Goal: Information Seeking & Learning: Find specific fact

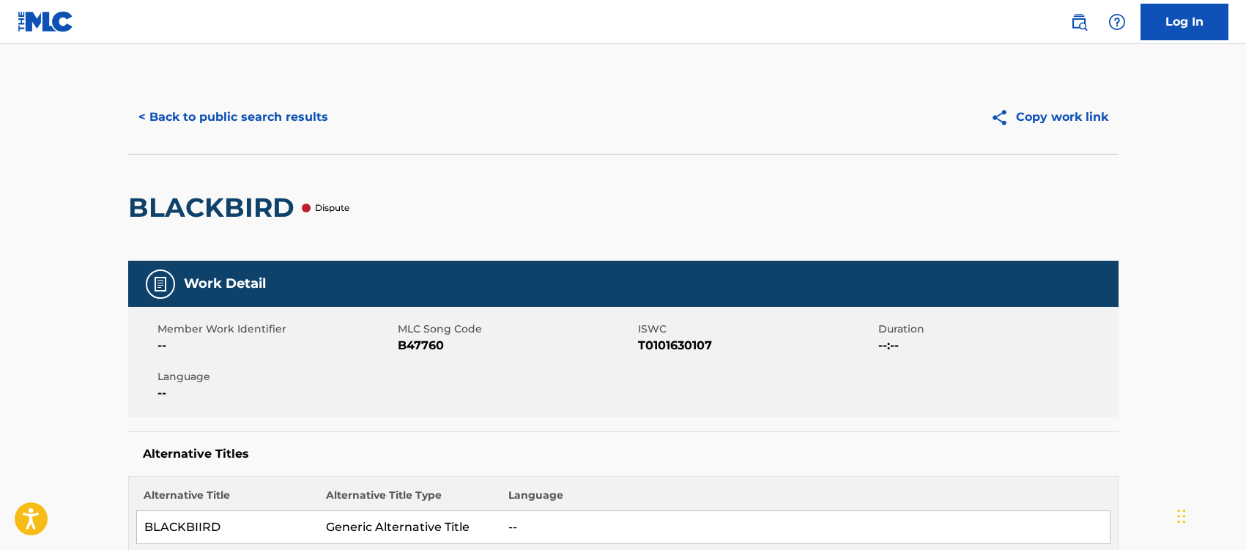
click at [277, 114] on button "< Back to public search results" at bounding box center [233, 117] width 210 height 37
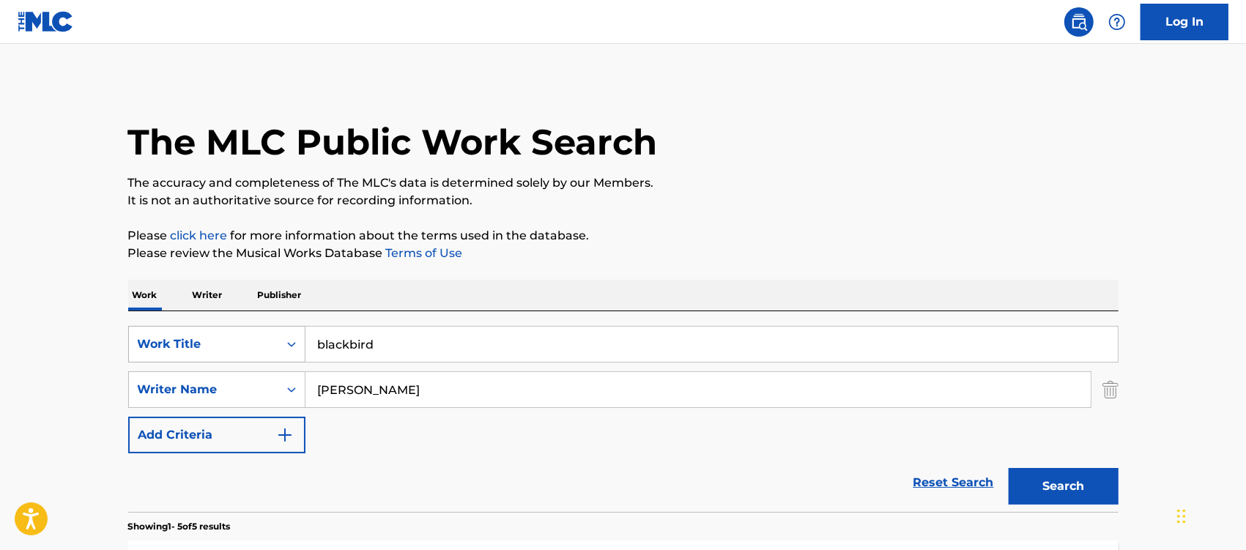
drag, startPoint x: 355, startPoint y: 350, endPoint x: 268, endPoint y: 346, distance: 87.2
click at [268, 346] on div "SearchWithCriteria11cff4b6-d173-4c8a-95a1-df4f2153eaf8 Work Title blackbird" at bounding box center [623, 344] width 990 height 37
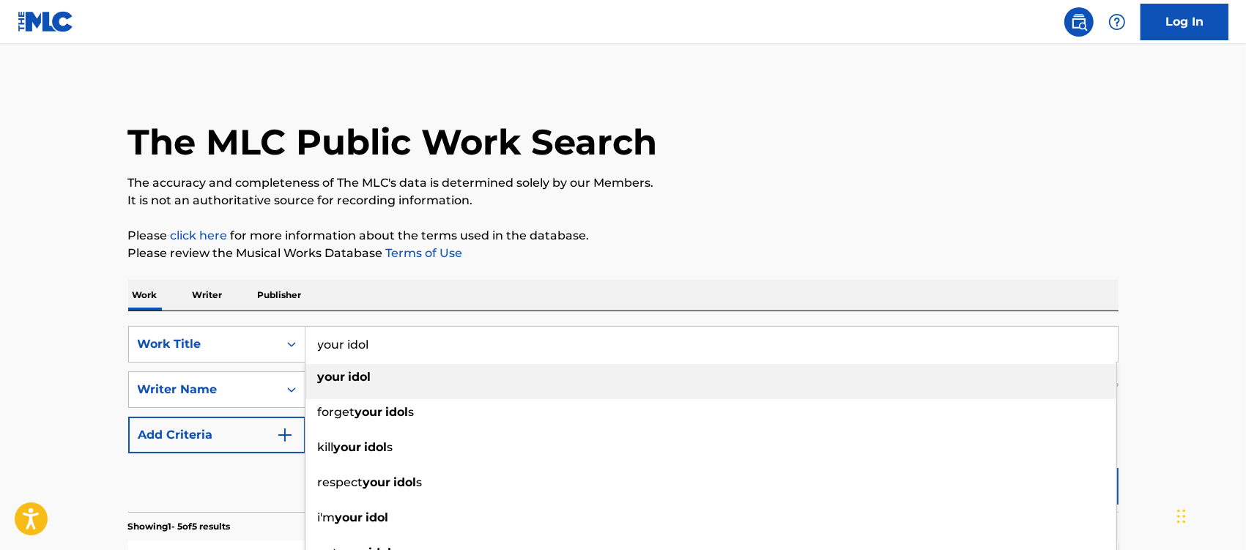
type input "your idol"
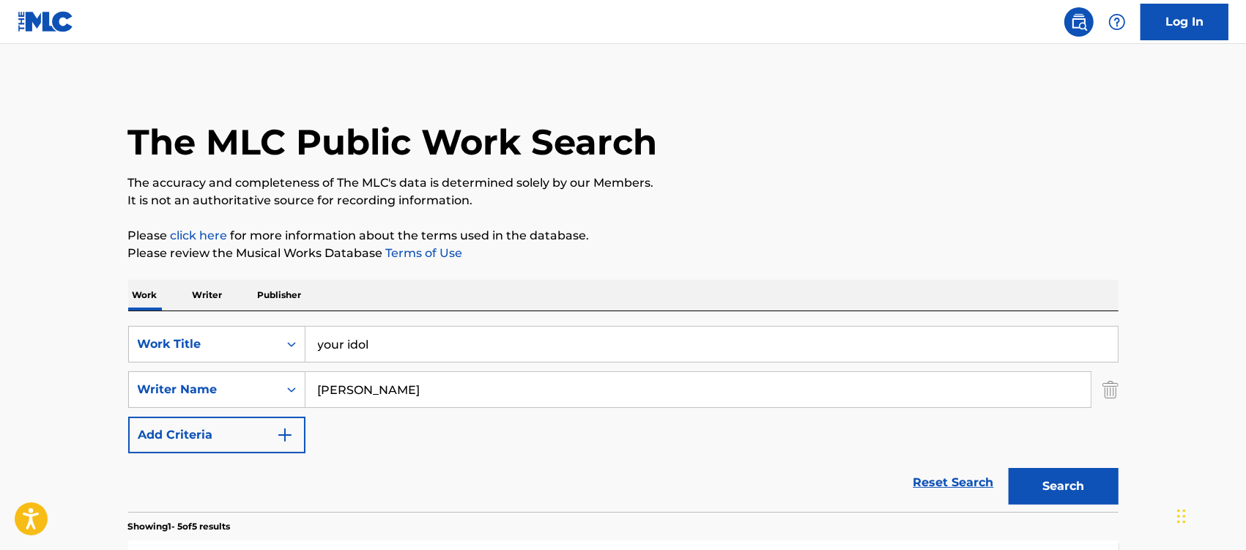
paste input "Sonnenblick"
click at [1009, 468] on button "Search" at bounding box center [1064, 486] width 110 height 37
drag, startPoint x: 426, startPoint y: 397, endPoint x: 251, endPoint y: 385, distance: 175.5
click at [251, 385] on div "SearchWithCriteriae573fda0-feb2-4db6-89c9-8e235aa3fc24 Writer Name Sonnenblick" at bounding box center [623, 389] width 990 height 37
click at [1009, 468] on button "Search" at bounding box center [1064, 486] width 110 height 37
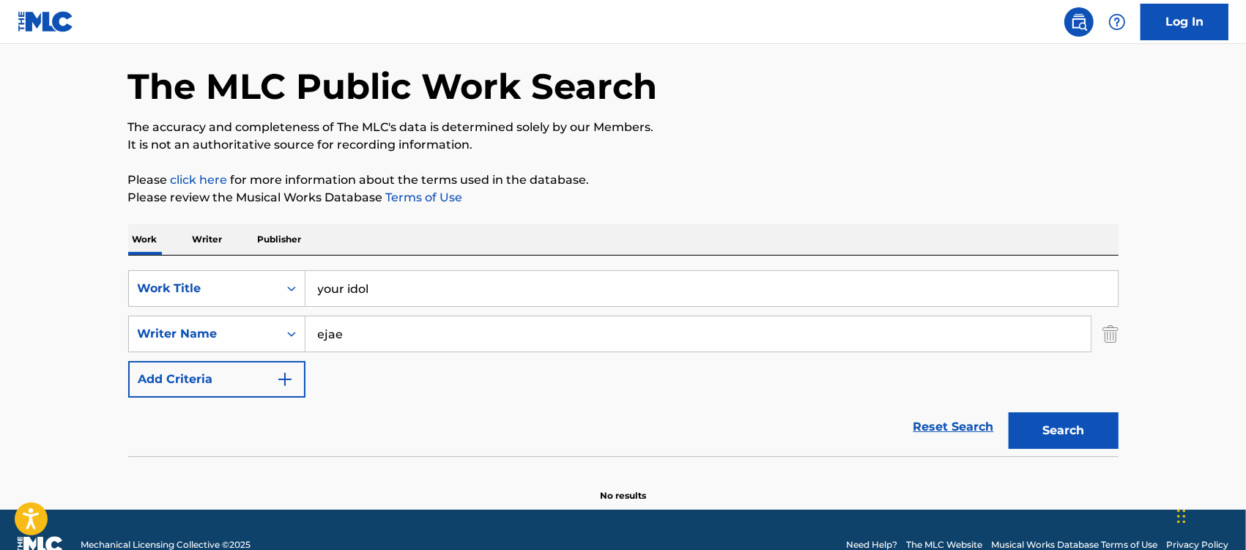
scroll to position [86, 0]
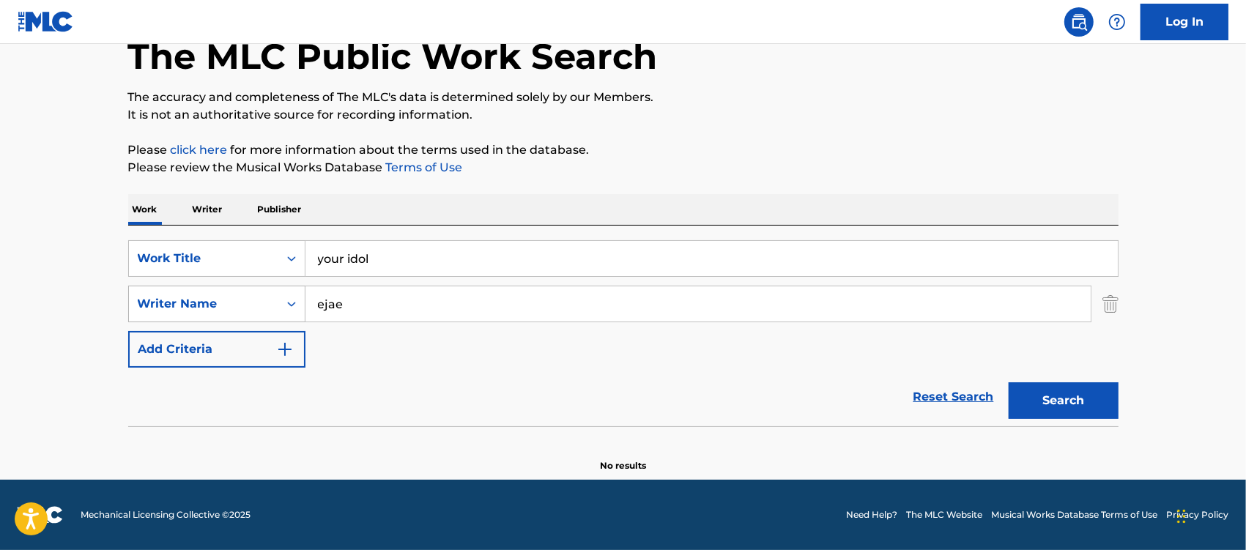
drag, startPoint x: 377, startPoint y: 302, endPoint x: 220, endPoint y: 302, distance: 156.7
click at [220, 302] on div "SearchWithCriteriae573fda0-feb2-4db6-89c9-8e235aa3fc24 Writer Name [PERSON_NAME]" at bounding box center [623, 304] width 990 height 37
type input "[PERSON_NAME]"
click at [1009, 382] on button "Search" at bounding box center [1064, 400] width 110 height 37
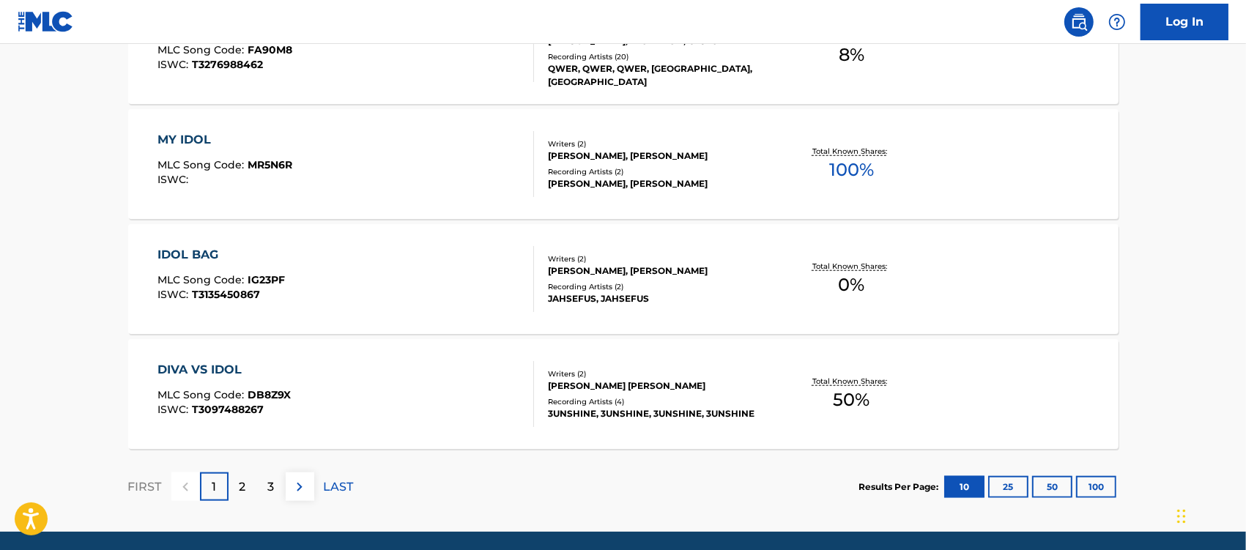
scroll to position [1288, 0]
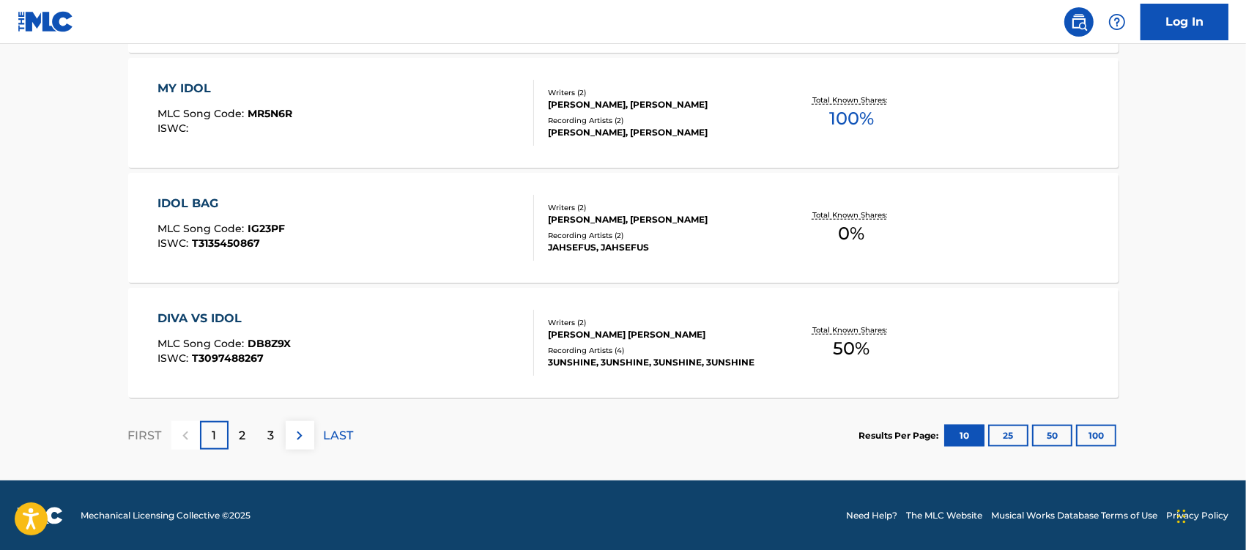
click at [238, 431] on div "2" at bounding box center [243, 435] width 29 height 29
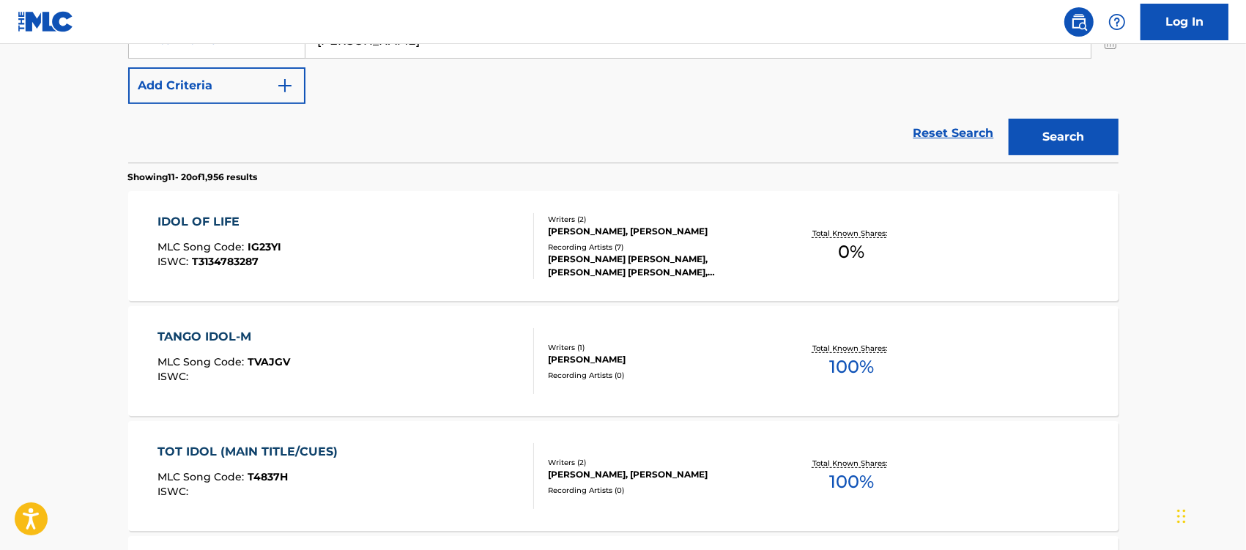
scroll to position [281, 0]
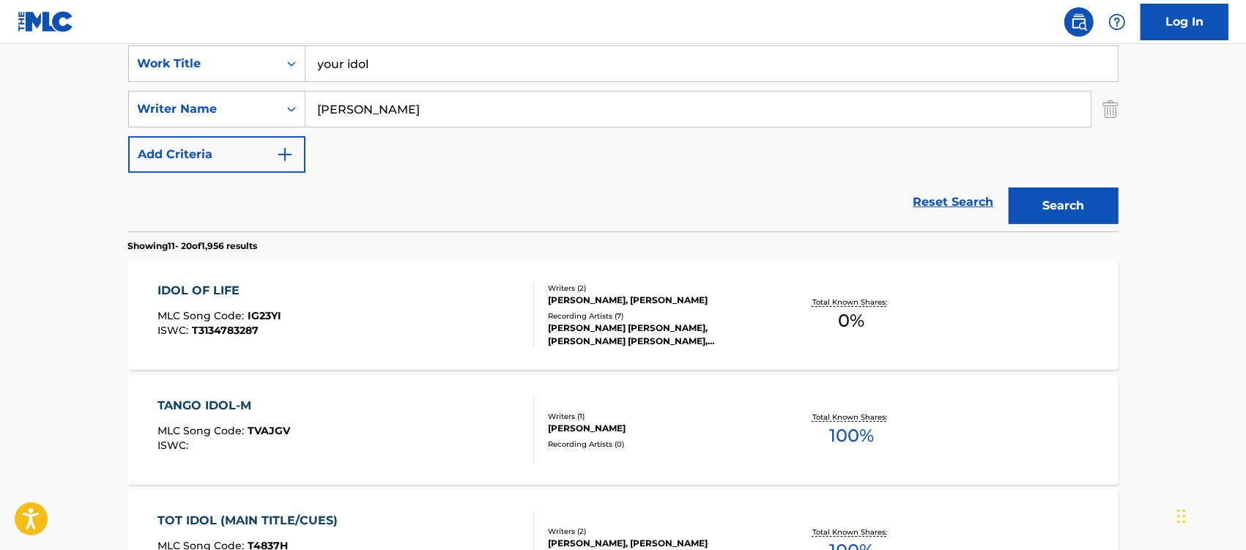
click at [316, 64] on input "your idol" at bounding box center [711, 63] width 812 height 35
type input ""your idol""
drag, startPoint x: 355, startPoint y: 108, endPoint x: 253, endPoint y: 99, distance: 102.3
click at [253, 99] on div "SearchWithCriteriae573fda0-feb2-4db6-89c9-8e235aa3fc24 Writer Name [PERSON_NAME]" at bounding box center [623, 109] width 990 height 37
click at [1009, 188] on button "Search" at bounding box center [1064, 206] width 110 height 37
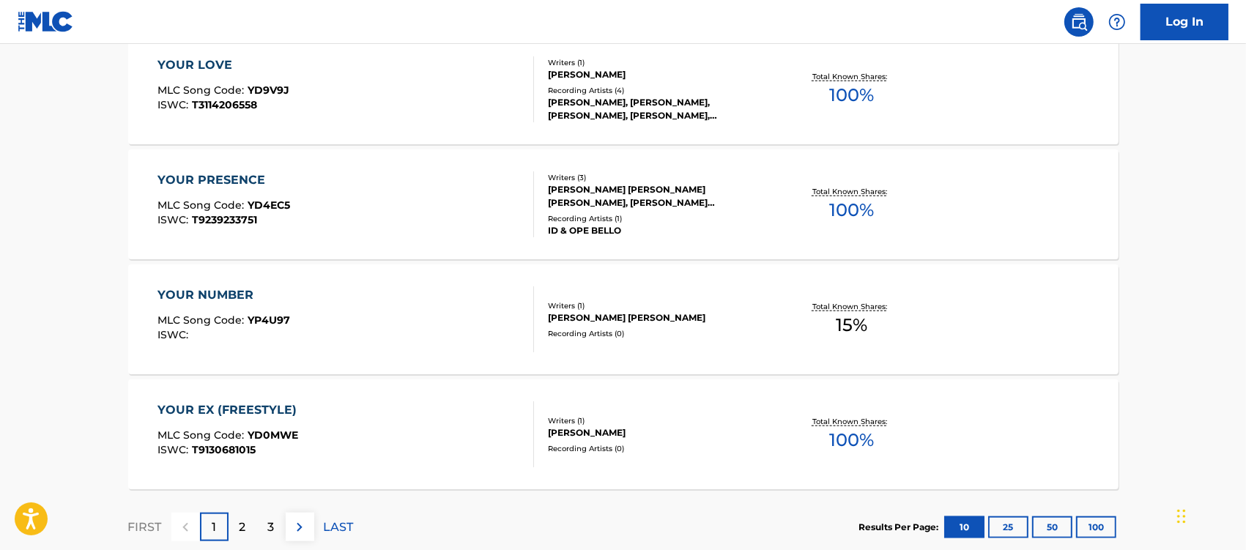
scroll to position [1288, 0]
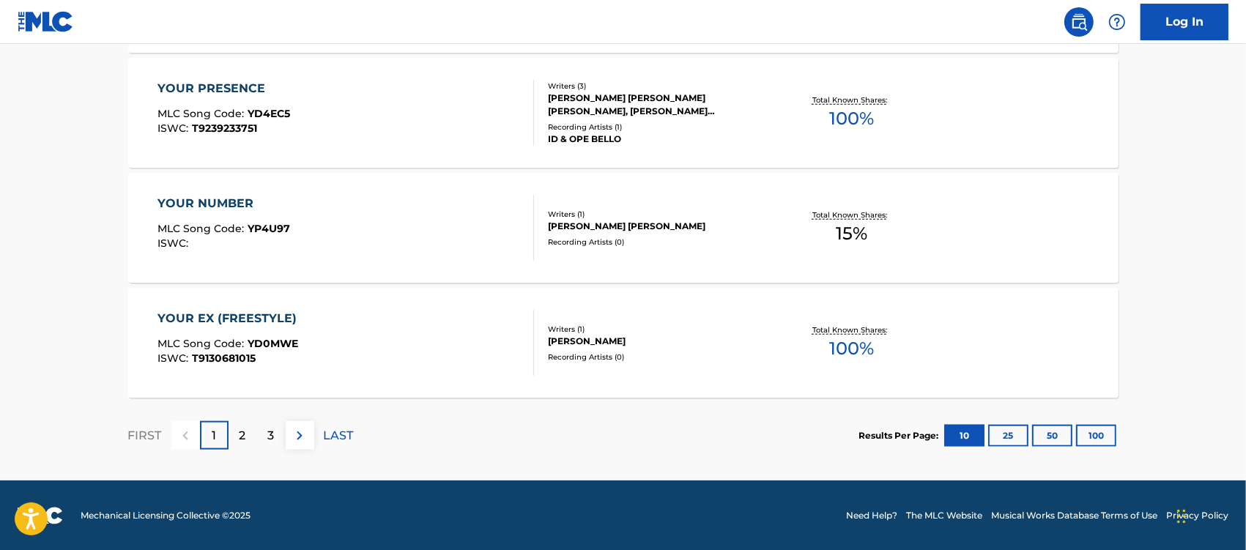
click at [237, 432] on div "2" at bounding box center [243, 435] width 29 height 29
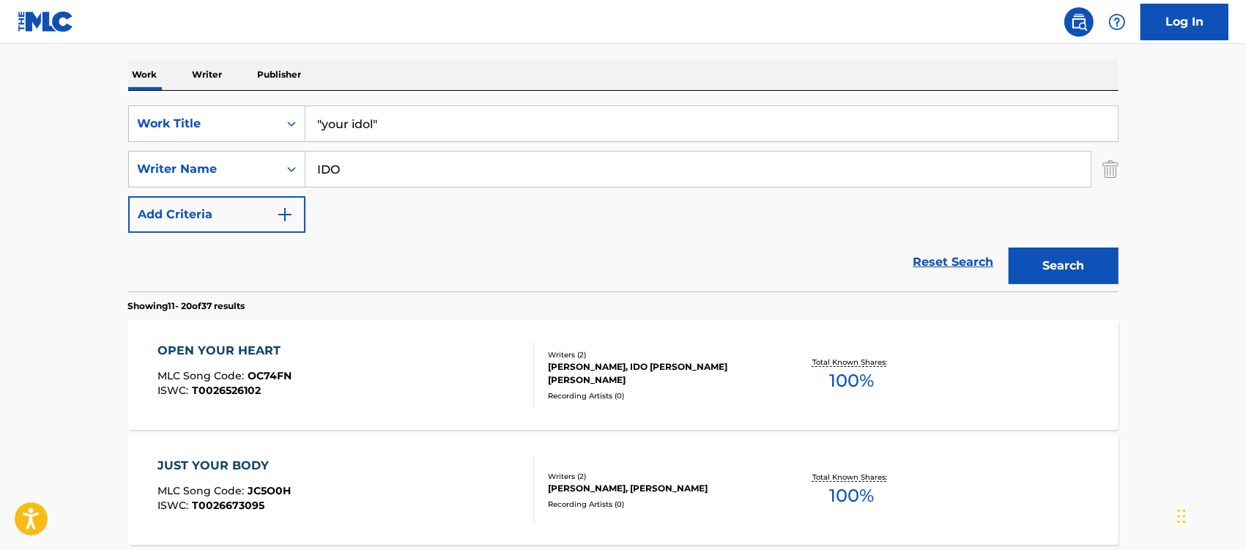
scroll to position [189, 0]
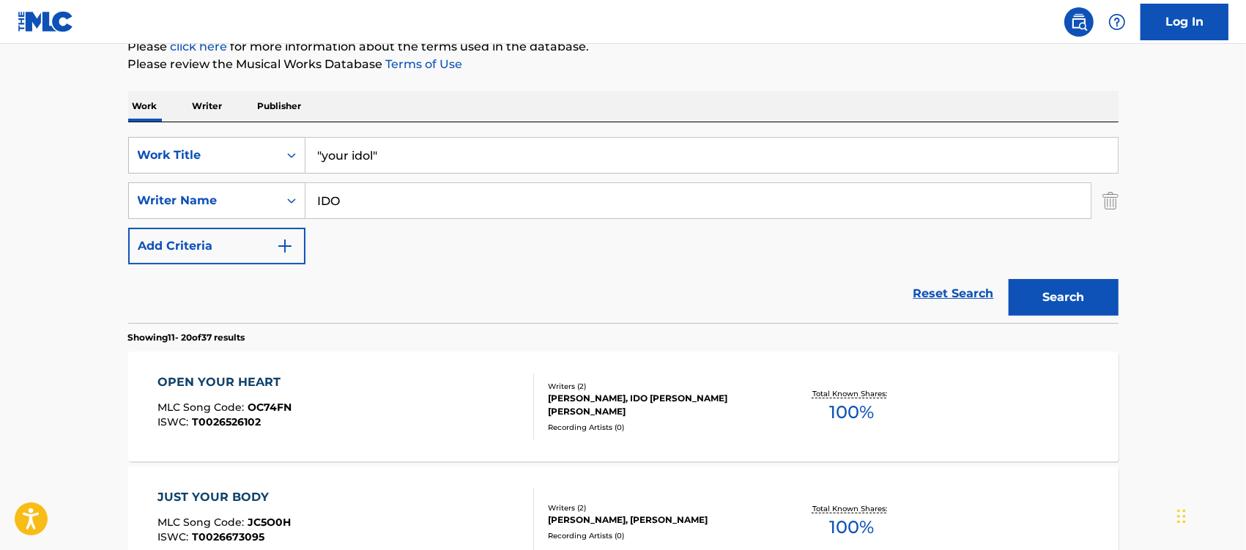
drag, startPoint x: 368, startPoint y: 195, endPoint x: 305, endPoint y: 214, distance: 65.1
click at [305, 214] on input "IDO" at bounding box center [697, 200] width 785 height 35
paste input "[PERSON_NAME]"
type input "[PERSON_NAME]"
click at [1081, 287] on button "Search" at bounding box center [1064, 297] width 110 height 37
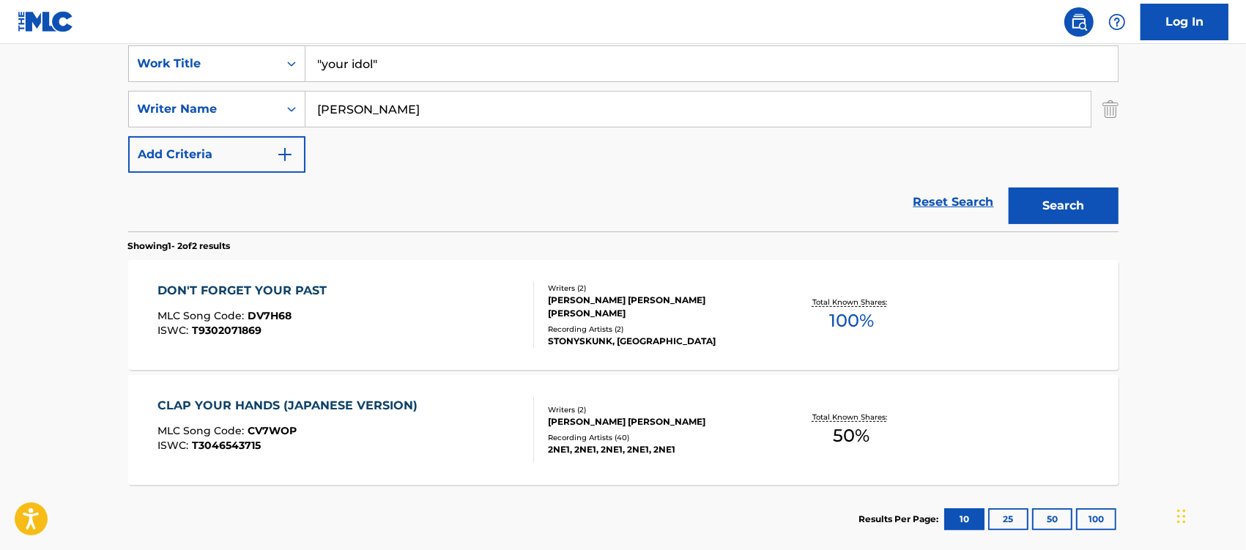
scroll to position [361, 0]
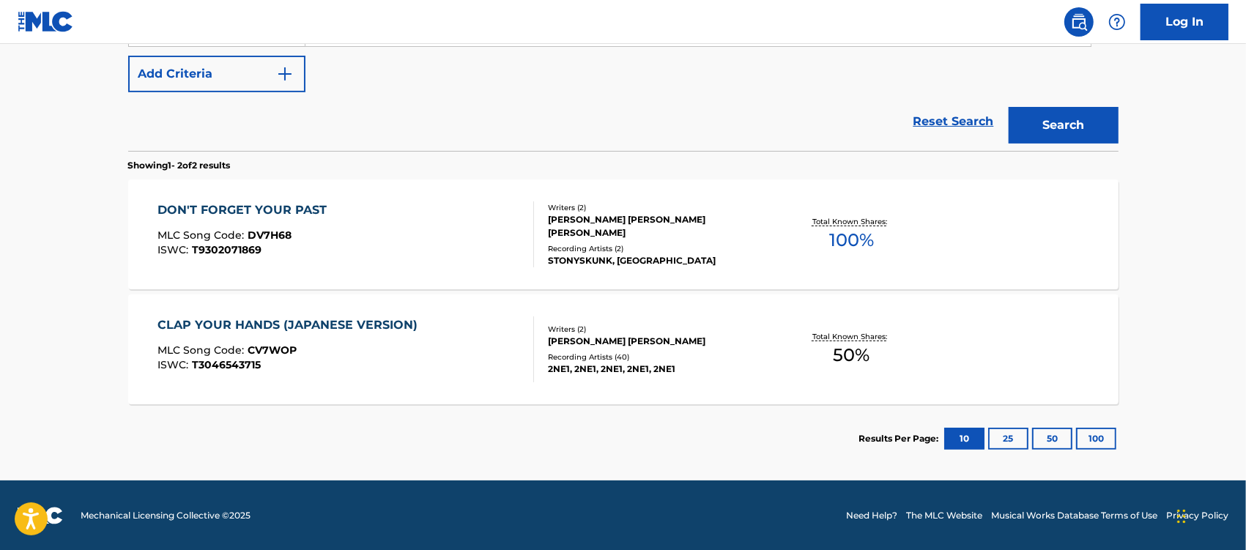
click at [264, 201] on div "DON'T FORGET YOUR PAST" at bounding box center [245, 210] width 177 height 18
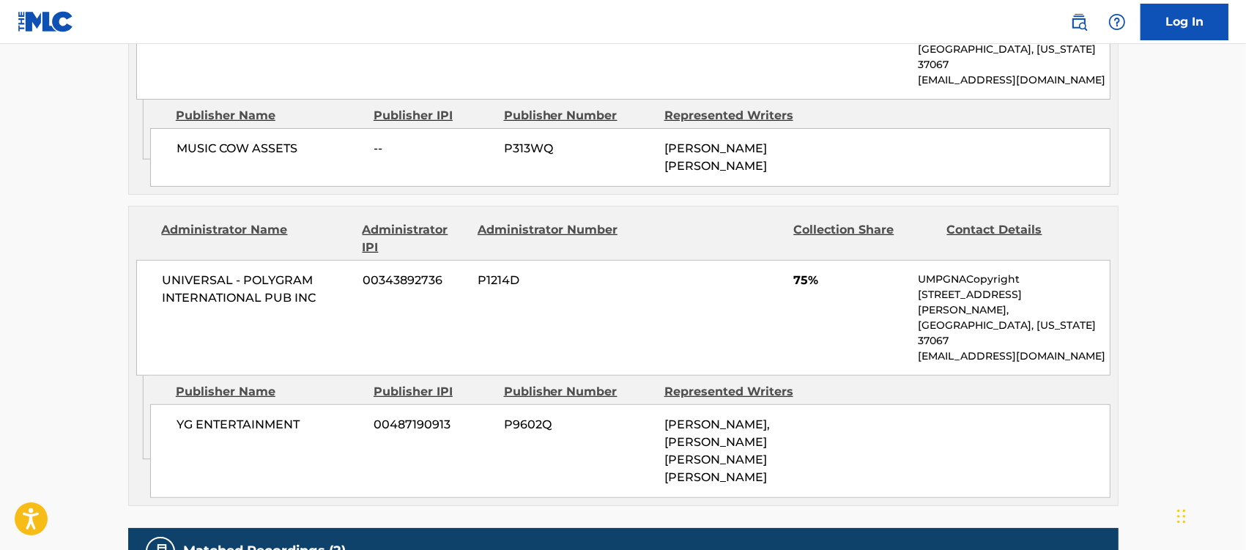
scroll to position [824, 0]
